Goal: Book appointment/travel/reservation

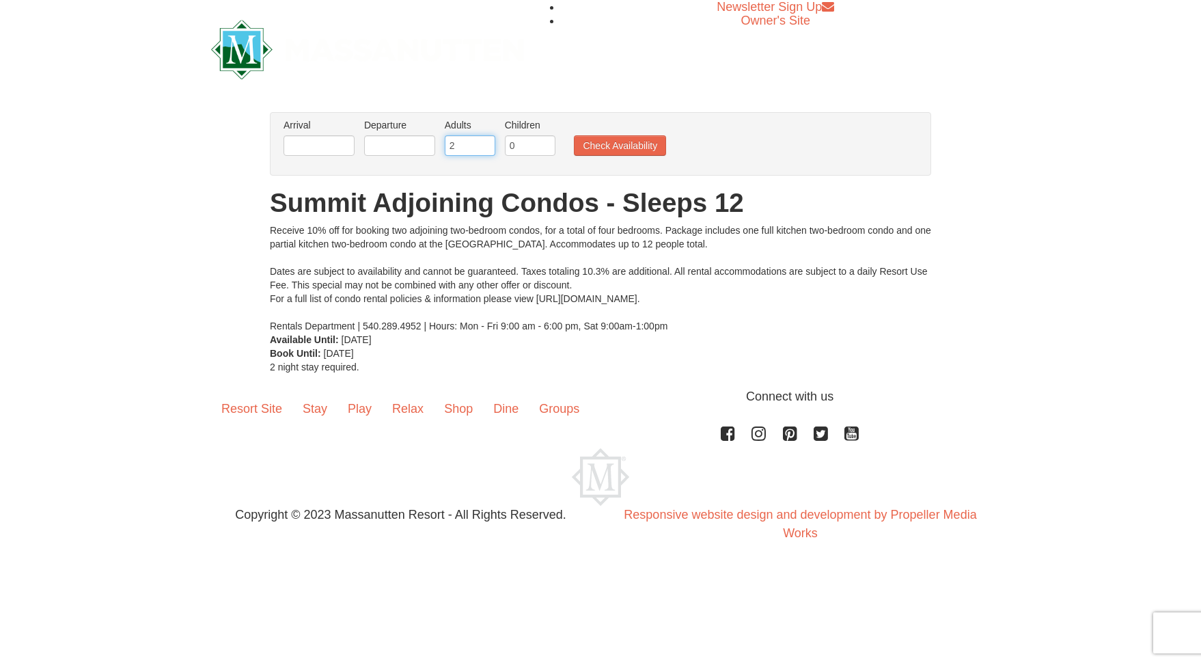
click at [474, 139] on input "2" at bounding box center [470, 145] width 51 height 20
click at [484, 143] on input "3" at bounding box center [470, 145] width 51 height 20
click at [484, 143] on input "4" at bounding box center [470, 145] width 51 height 20
click at [484, 143] on input "5" at bounding box center [470, 145] width 51 height 20
click at [484, 143] on input "6" at bounding box center [470, 145] width 51 height 20
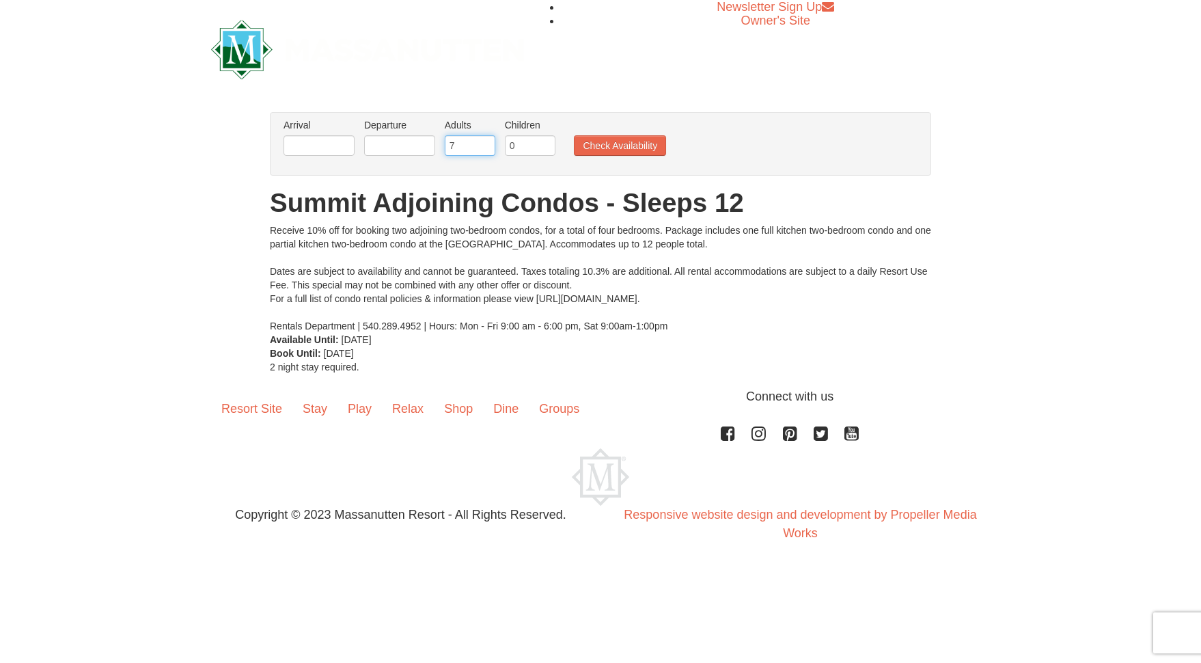
click at [484, 143] on input "7" at bounding box center [470, 145] width 51 height 20
click at [484, 143] on input "8" at bounding box center [470, 145] width 51 height 20
click at [484, 143] on input "9" at bounding box center [470, 145] width 51 height 20
click at [484, 143] on input "10" at bounding box center [470, 145] width 51 height 20
click at [485, 154] on input "10" at bounding box center [470, 145] width 51 height 20
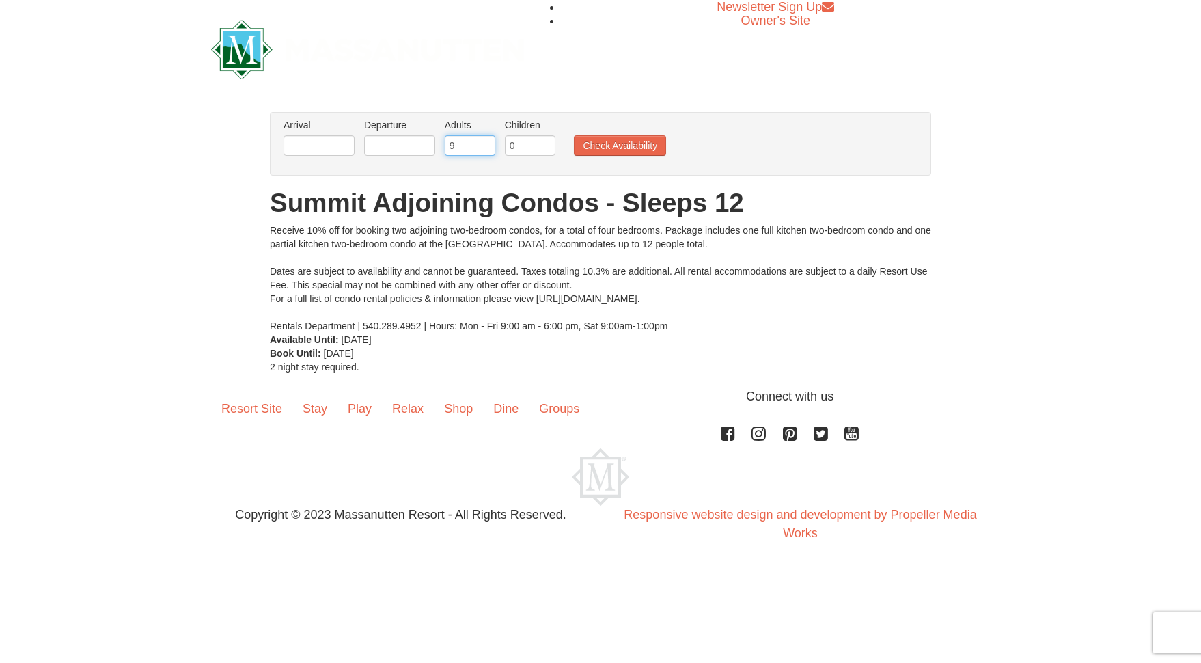
click at [484, 147] on input "9" at bounding box center [470, 145] width 51 height 20
click at [484, 147] on input "8" at bounding box center [470, 145] width 51 height 20
click at [484, 147] on input "7" at bounding box center [470, 145] width 51 height 20
type input "6"
click at [484, 147] on input "6" at bounding box center [470, 145] width 51 height 20
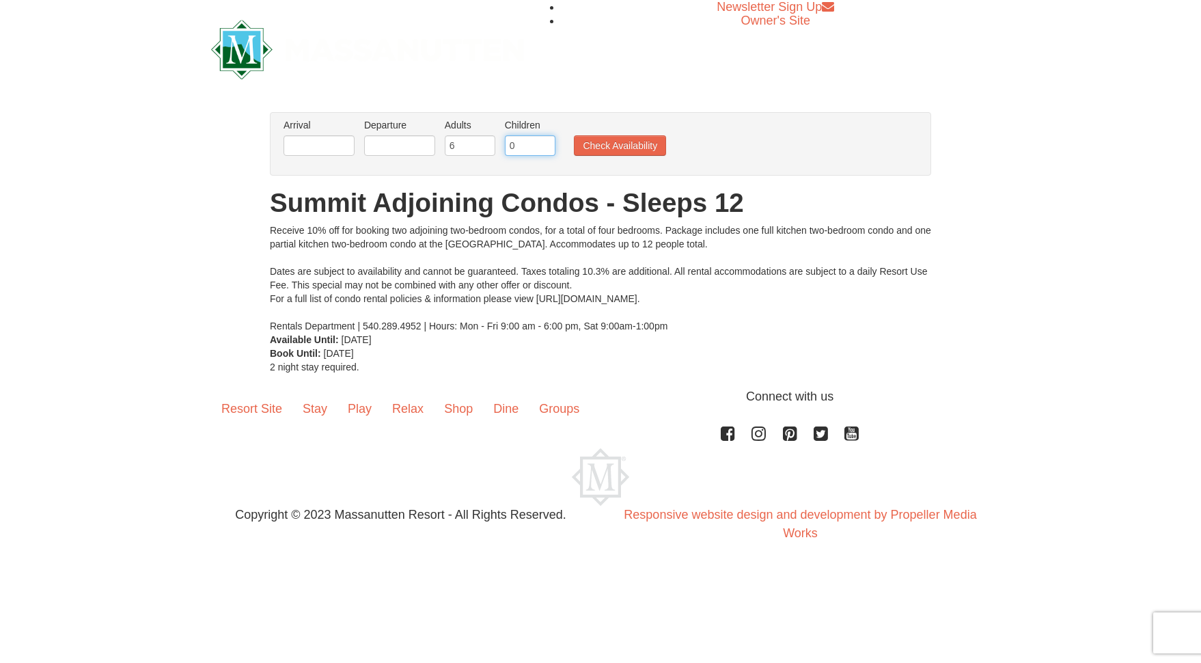
click at [530, 145] on input "0" at bounding box center [530, 145] width 51 height 20
click at [546, 137] on input "0" at bounding box center [530, 145] width 51 height 20
click at [542, 142] on input "1" at bounding box center [530, 145] width 51 height 20
click at [542, 142] on input "2" at bounding box center [530, 145] width 51 height 20
click at [542, 142] on input "3" at bounding box center [530, 145] width 51 height 20
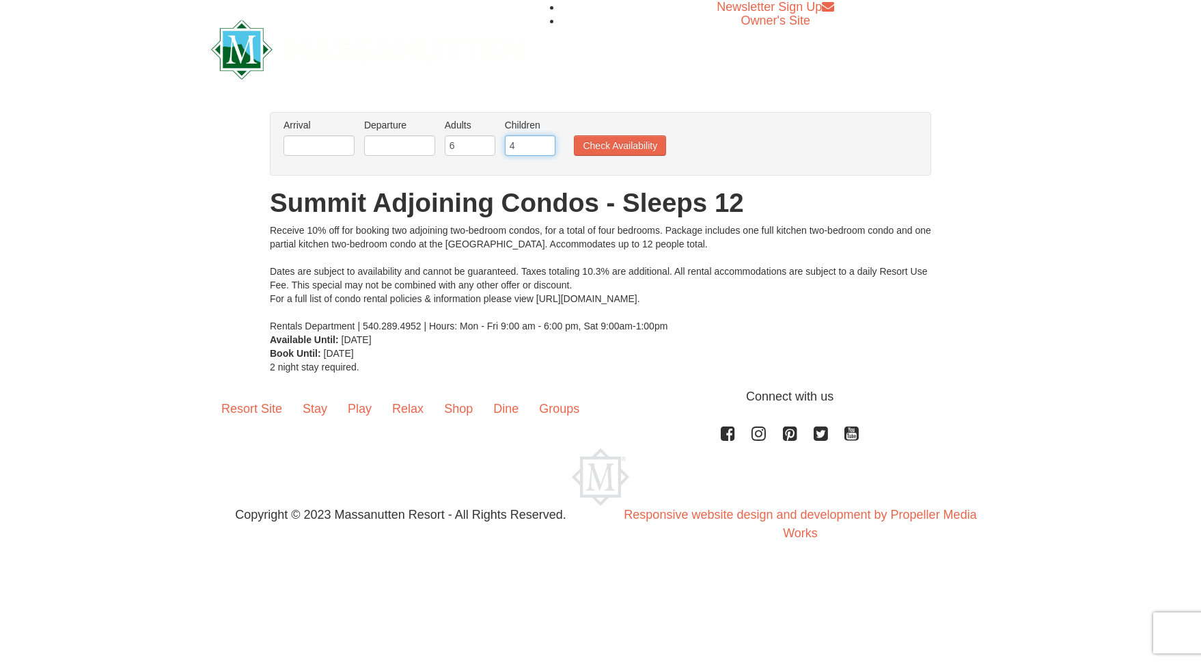
click at [542, 142] on input "4" at bounding box center [530, 145] width 51 height 20
click at [542, 142] on input "5" at bounding box center [530, 145] width 51 height 20
type input "6"
click at [542, 142] on input "6" at bounding box center [530, 145] width 51 height 20
click at [303, 147] on input "text" at bounding box center [318, 145] width 71 height 20
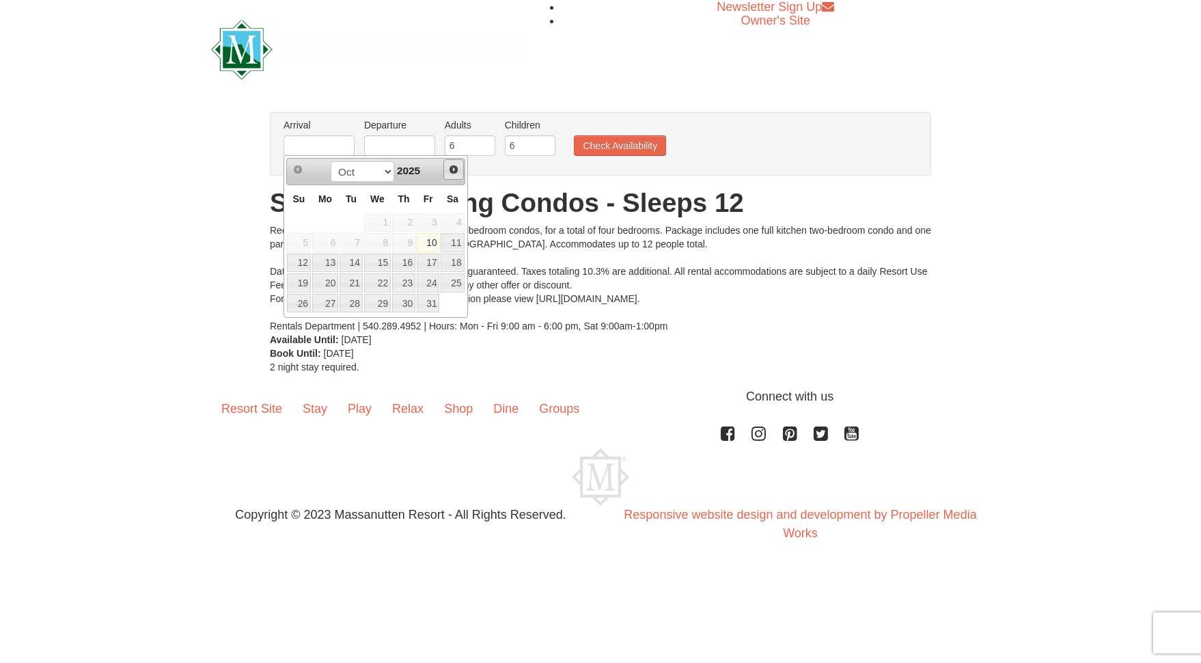
click at [458, 170] on span "Next" at bounding box center [453, 169] width 11 height 11
click at [433, 241] on link "13" at bounding box center [428, 242] width 23 height 19
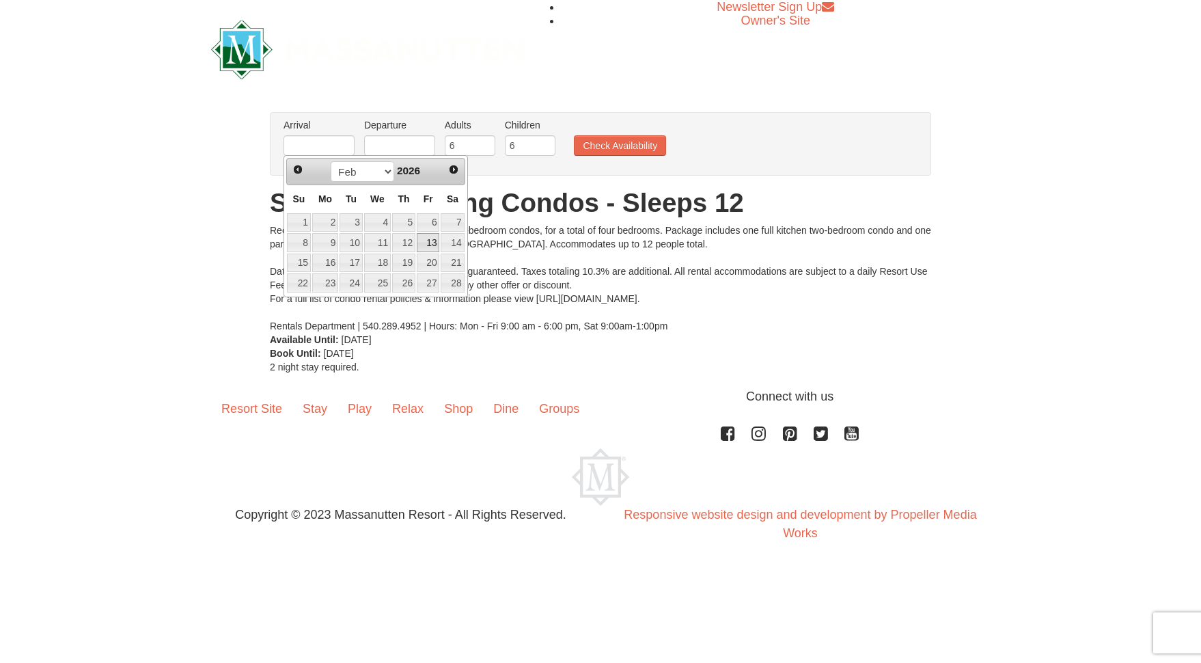
type input "[DATE]"
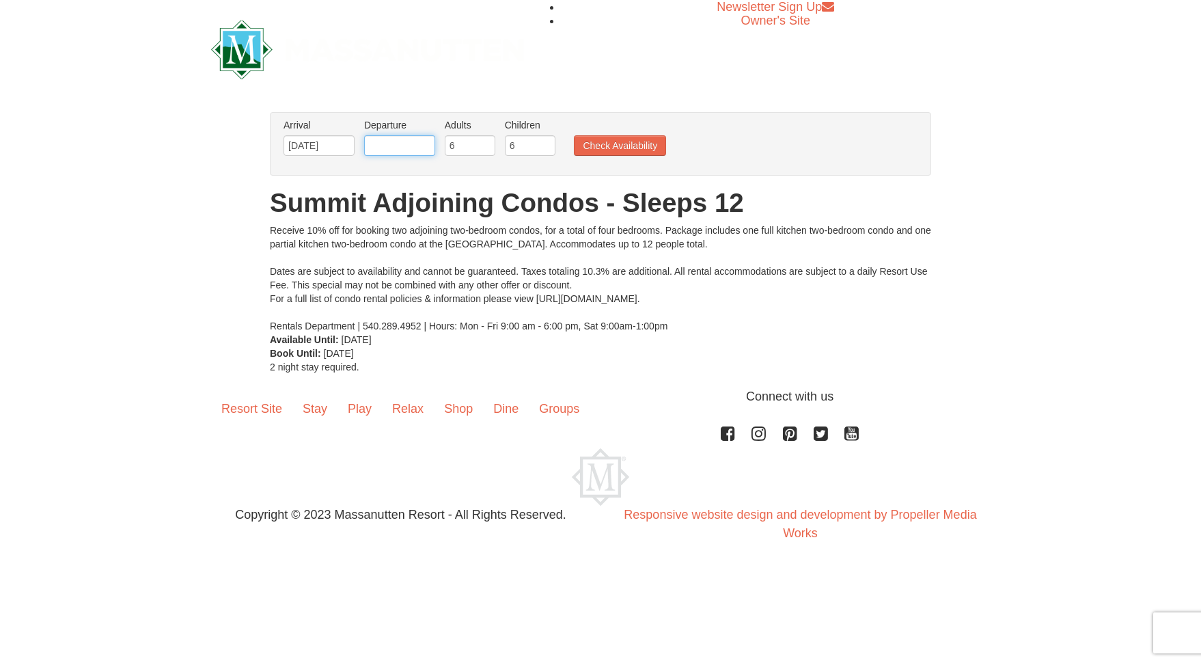
click at [415, 147] on input "text" at bounding box center [399, 145] width 71 height 20
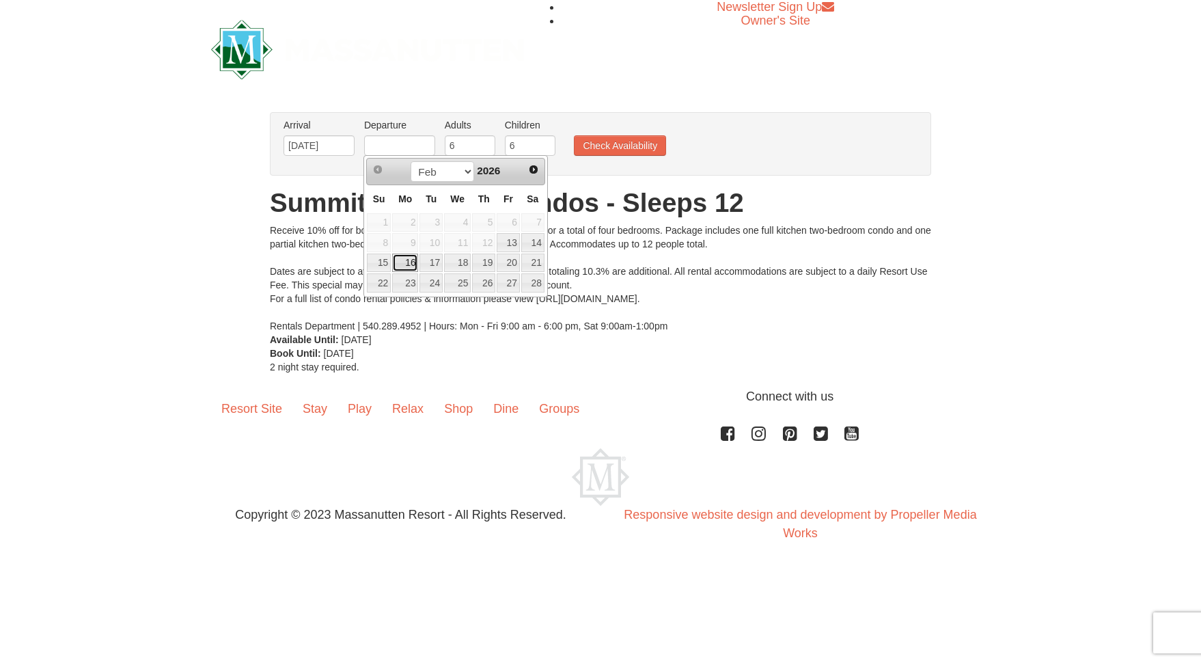
click at [413, 260] on link "16" at bounding box center [405, 262] width 26 height 19
type input "[DATE]"
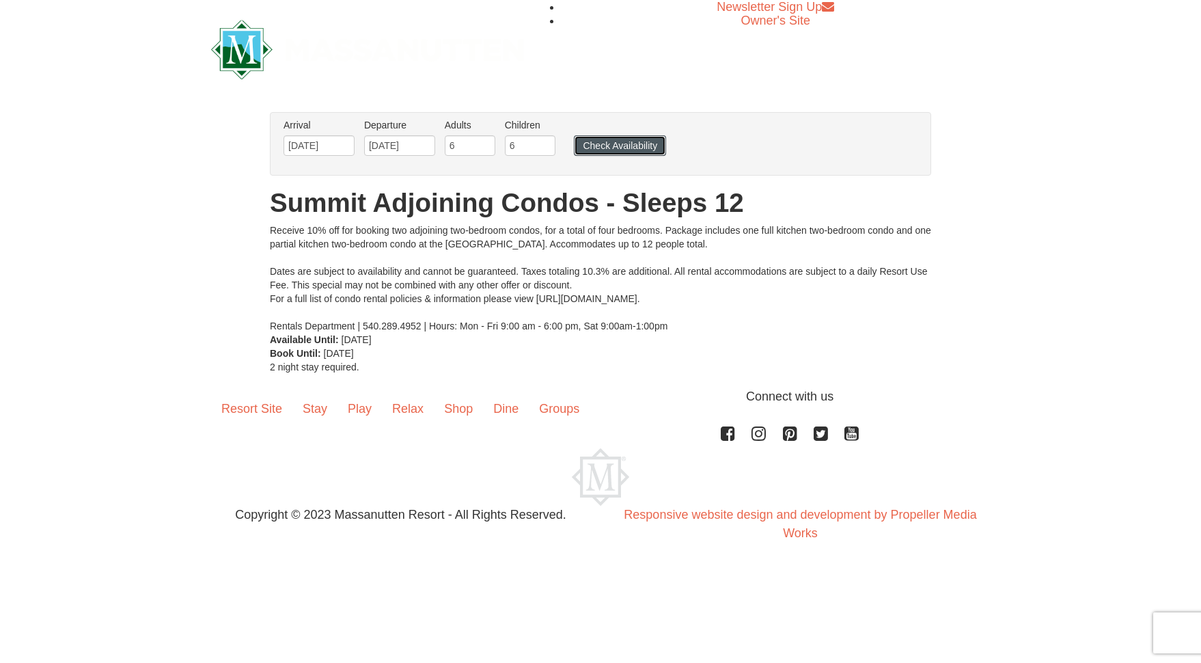
click at [616, 144] on button "Check Availability" at bounding box center [620, 145] width 92 height 20
